Goal: Check status: Check status

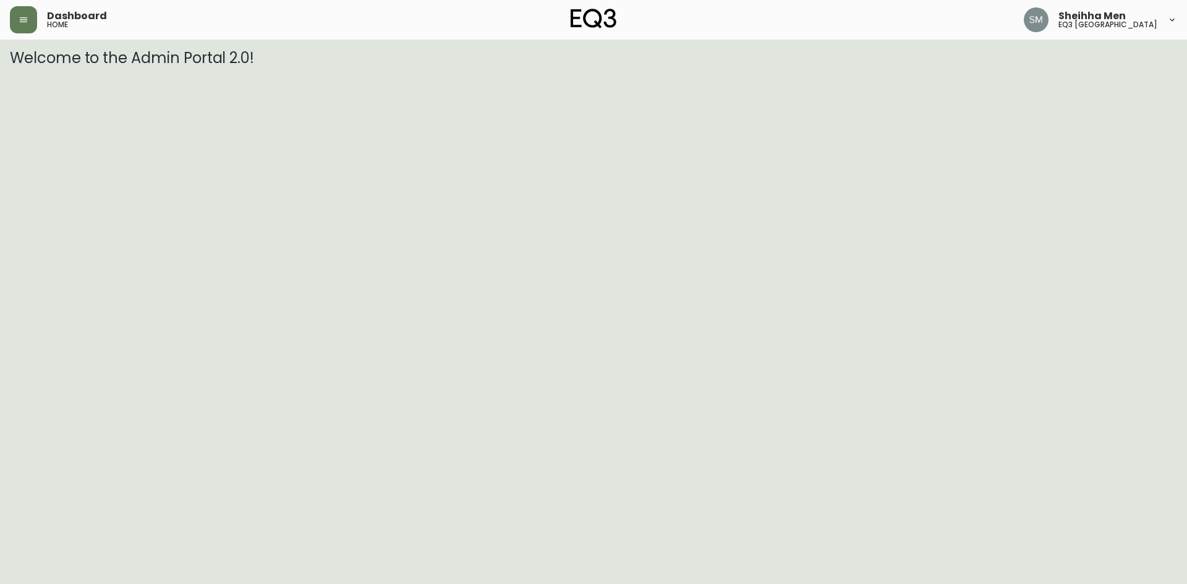
click at [154, 67] on html "Dashboard home Sheihha Men eq3 [GEOGRAPHIC_DATA] Welcome to the Admin Portal 2.…" at bounding box center [593, 33] width 1187 height 67
click at [19, 37] on div "Dashboard home Sheihha Men eq3 [GEOGRAPHIC_DATA]" at bounding box center [593, 20] width 1167 height 40
click at [20, 23] on icon "button" at bounding box center [24, 20] width 10 height 10
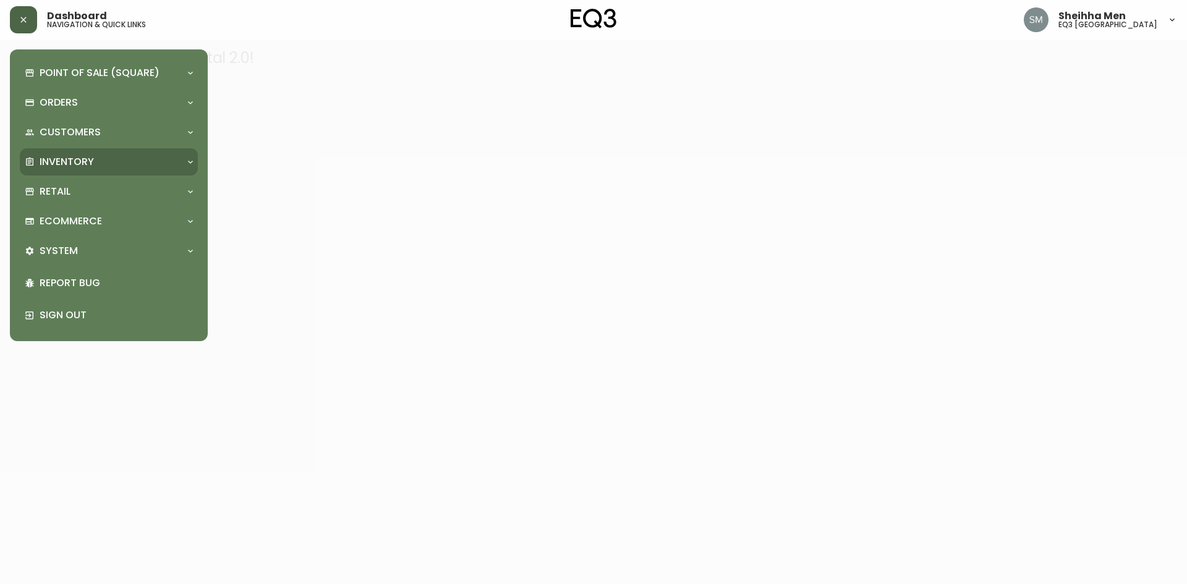
click at [147, 159] on div "Inventory" at bounding box center [103, 162] width 156 height 14
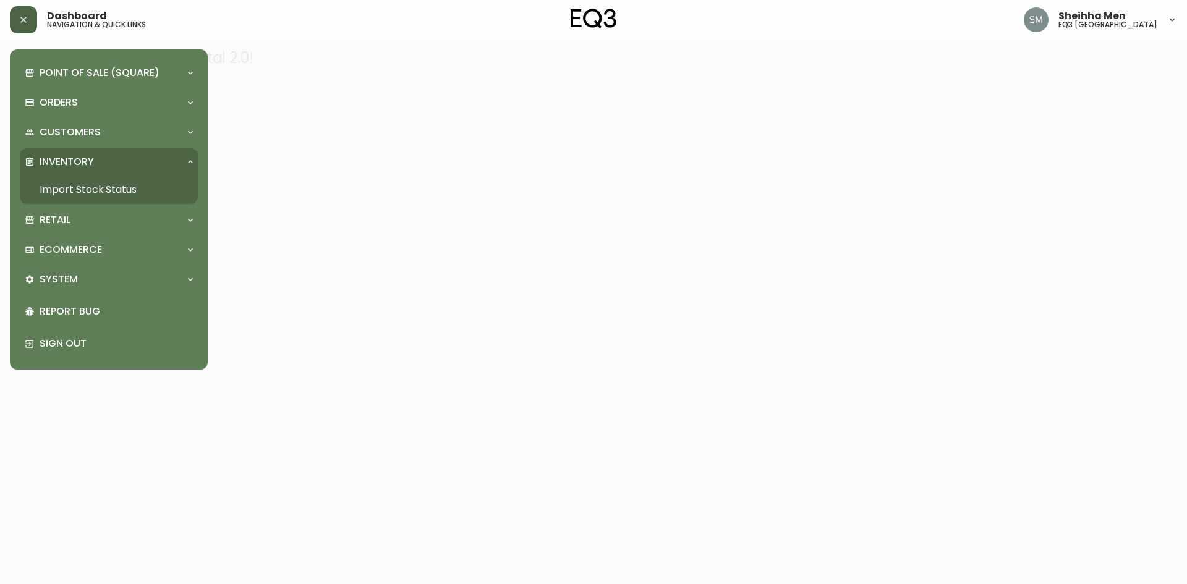
click at [161, 184] on link "Import Stock Status" at bounding box center [109, 190] width 178 height 28
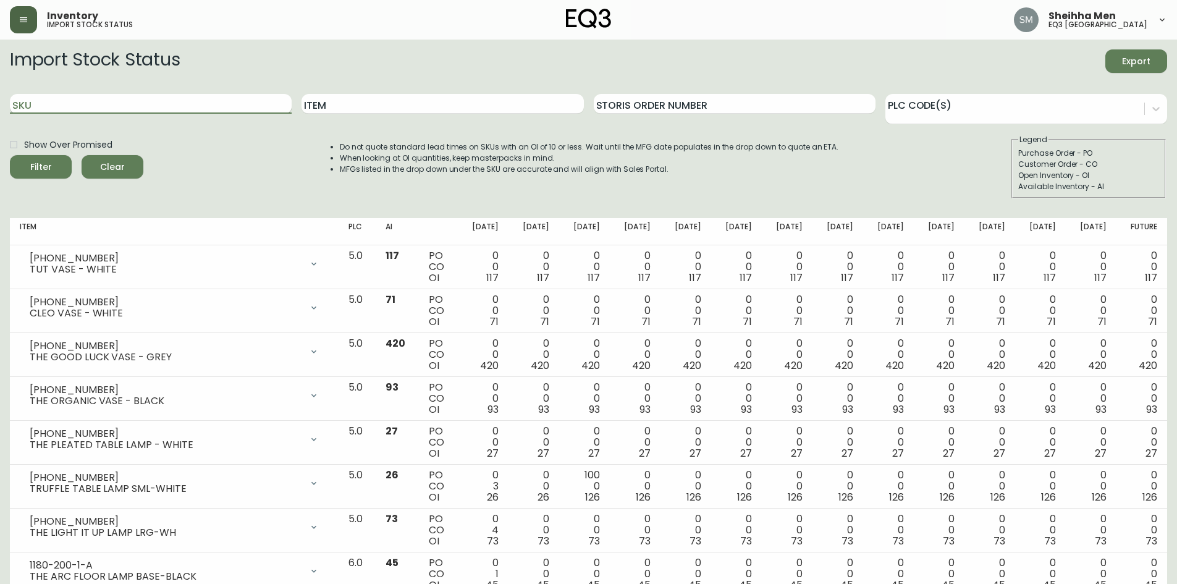
click at [225, 104] on input "SKU" at bounding box center [151, 104] width 282 height 20
paste input "3020-423-32-A"
type input "3020-423-32-A"
click at [41, 169] on circle "submit" at bounding box center [35, 165] width 15 height 15
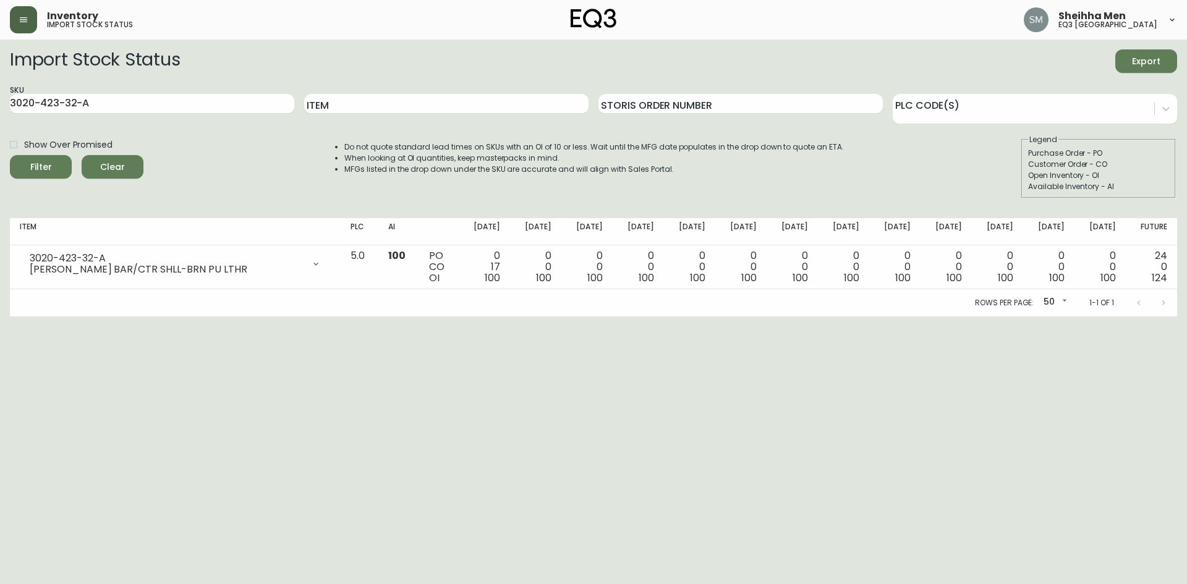
click at [161, 316] on html "Inventory import stock status Sheihha Men eq3 [GEOGRAPHIC_DATA] Import Stock St…" at bounding box center [593, 158] width 1187 height 316
drag, startPoint x: 944, startPoint y: 252, endPoint x: 376, endPoint y: 428, distance: 594.1
click at [376, 316] on html "Inventory import stock status Sheihha Men eq3 [GEOGRAPHIC_DATA] Import Stock St…" at bounding box center [593, 158] width 1187 height 316
drag, startPoint x: 238, startPoint y: 250, endPoint x: 284, endPoint y: 1, distance: 253.4
click at [242, 235] on table "Item PLC AI [DATE] Sep [DATE] Oct [DATE] Oct [DATE] [DATE] Nov [DATE] Nov [DATE…" at bounding box center [593, 253] width 1167 height 71
